Goal: Task Accomplishment & Management: Complete application form

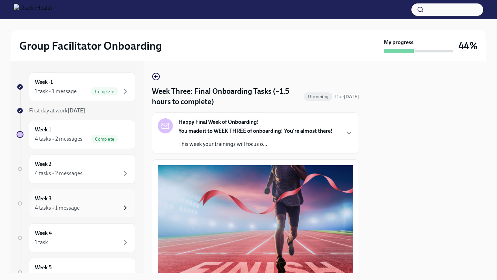
click at [125, 206] on icon "button" at bounding box center [125, 208] width 8 height 8
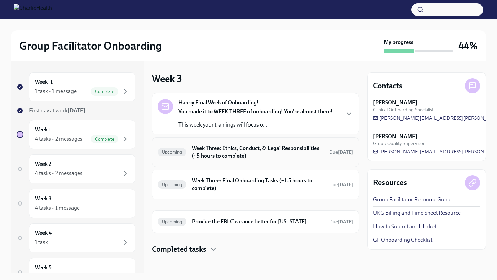
click at [220, 153] on h6 "Week Three: Ethics, Conduct, & Legal Responsibilities (~5 hours to complete)" at bounding box center [258, 152] width 132 height 15
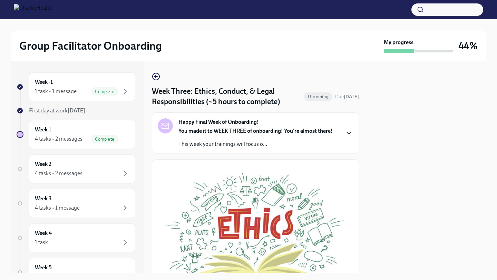
click at [348, 133] on icon "button" at bounding box center [349, 133] width 4 height 2
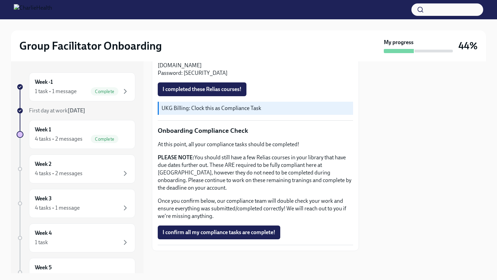
scroll to position [607, 0]
click at [261, 231] on span "I confirm all my compliance tasks are complete!" at bounding box center [219, 232] width 113 height 7
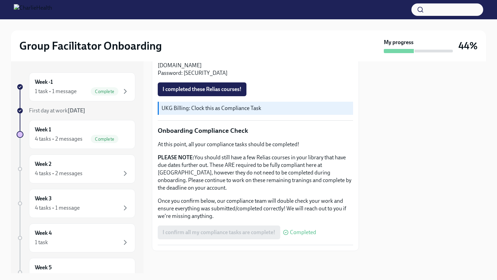
click at [384, 175] on div at bounding box center [426, 167] width 119 height 212
click at [388, 121] on div at bounding box center [426, 167] width 119 height 212
click at [350, 84] on div "I completed these Relias courses!" at bounding box center [255, 90] width 195 height 14
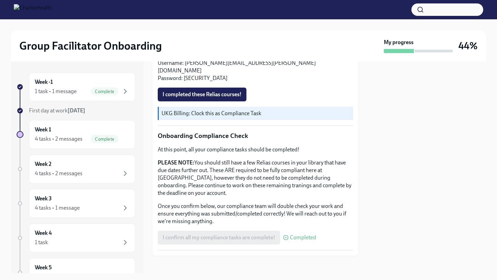
scroll to position [524, 0]
click at [221, 99] on span "I completed these Relias courses!" at bounding box center [202, 95] width 79 height 7
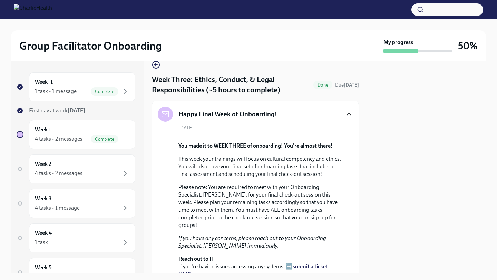
scroll to position [0, 0]
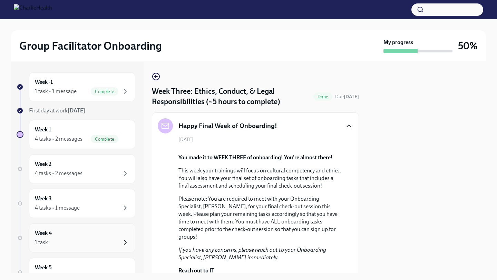
click at [126, 239] on icon "button" at bounding box center [125, 243] width 8 height 8
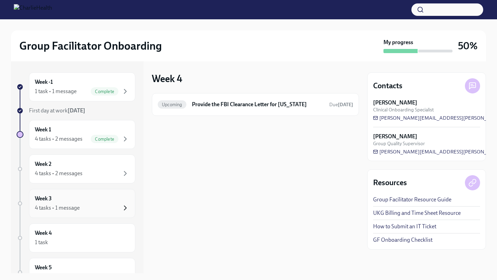
click at [124, 208] on icon "button" at bounding box center [125, 208] width 8 height 8
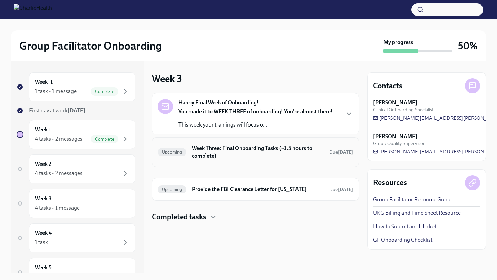
click at [260, 147] on h6 "Week Three: Final Onboarding Tasks (~1.5 hours to complete)" at bounding box center [258, 152] width 132 height 15
